Goal: Navigation & Orientation: Understand site structure

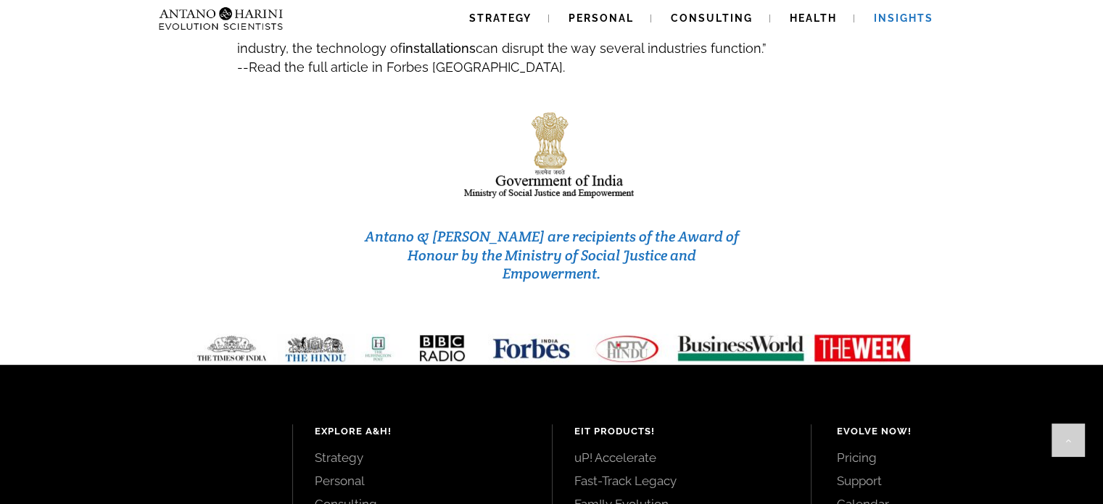
scroll to position [6247, 0]
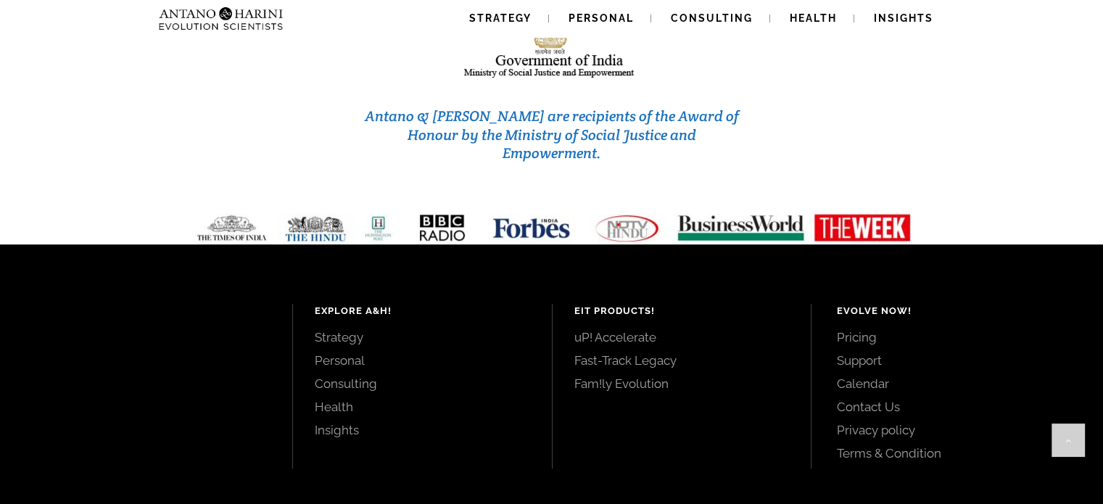
click at [862, 399] on link "Contact Us" at bounding box center [954, 407] width 234 height 16
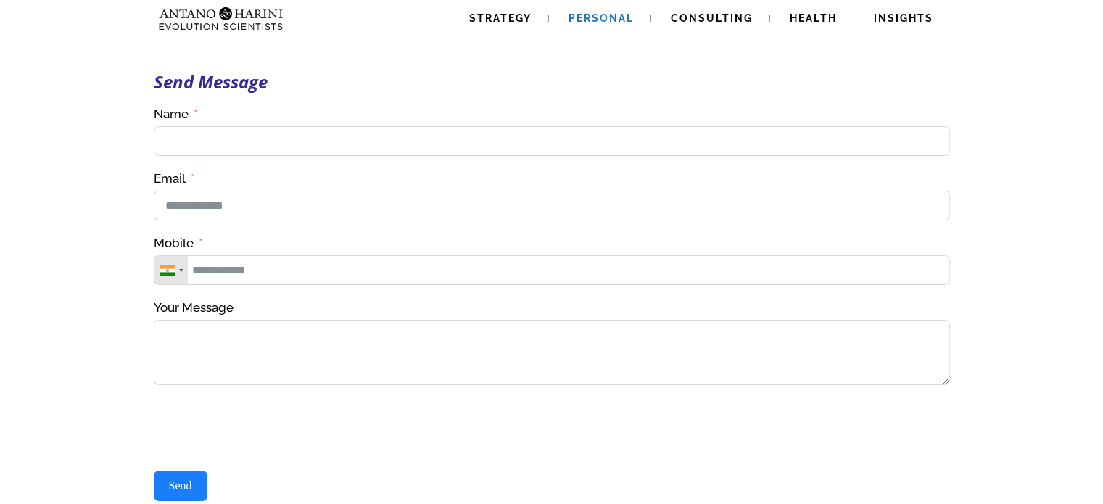
click at [598, 19] on span "Personal" at bounding box center [601, 18] width 65 height 12
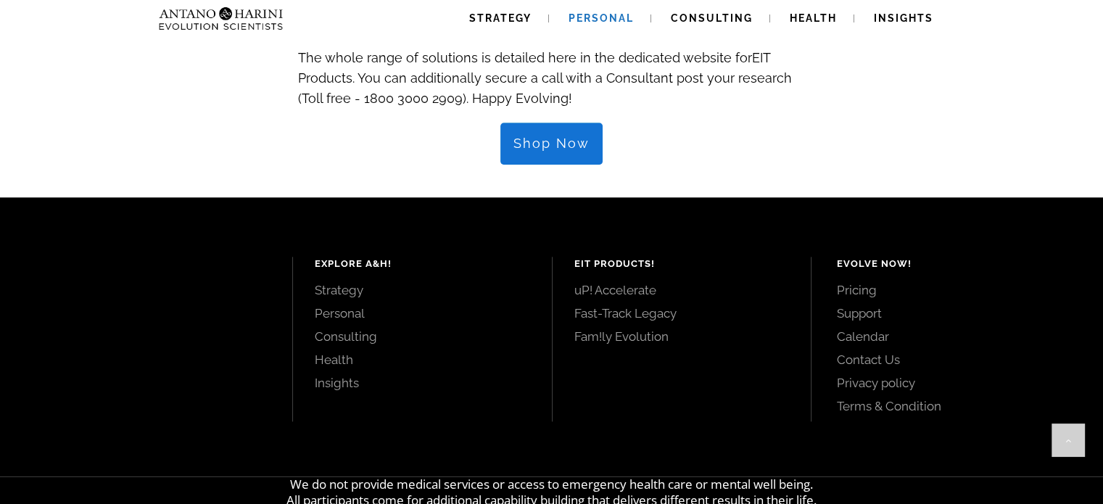
scroll to position [1740, 0]
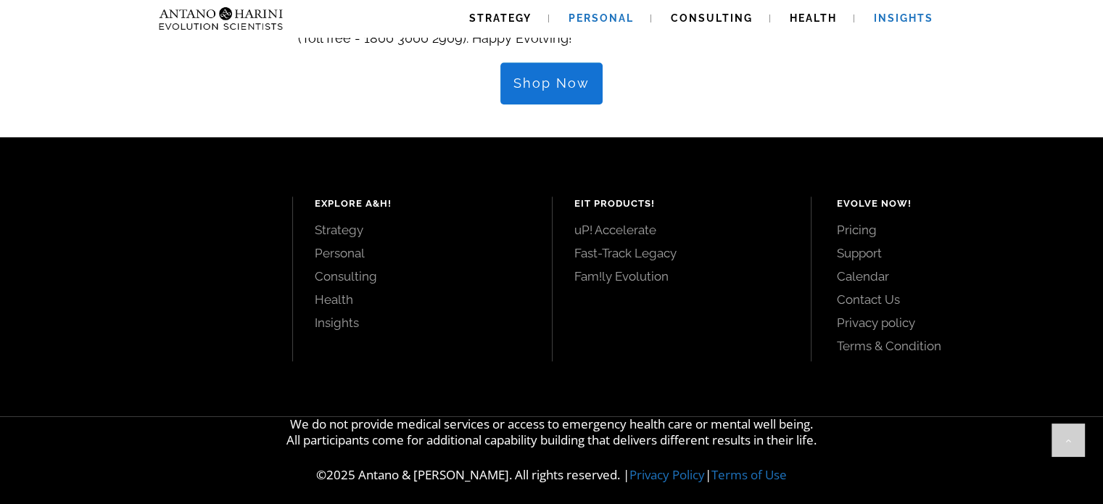
click at [889, 20] on span "Insights" at bounding box center [903, 18] width 59 height 12
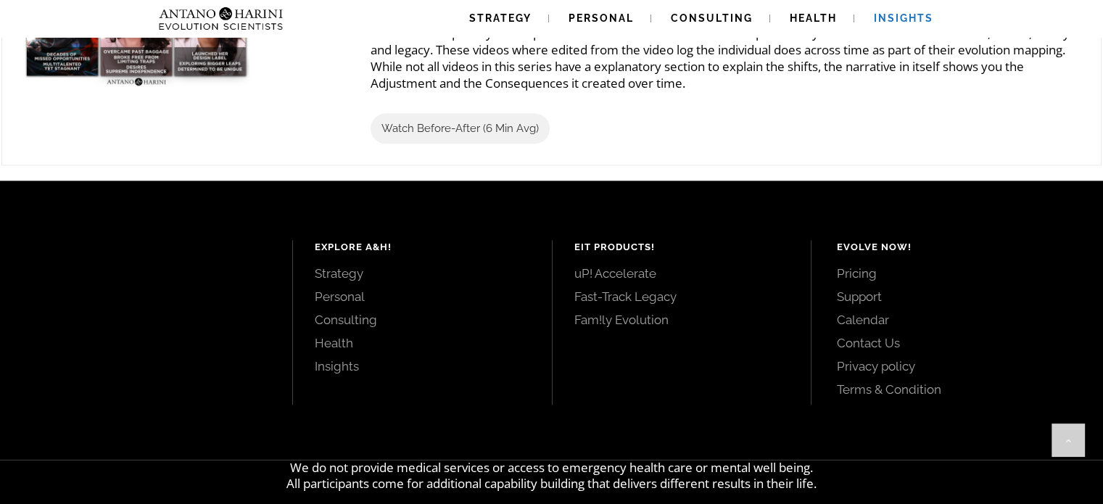
scroll to position [1833, 0]
